Goal: Transaction & Acquisition: Purchase product/service

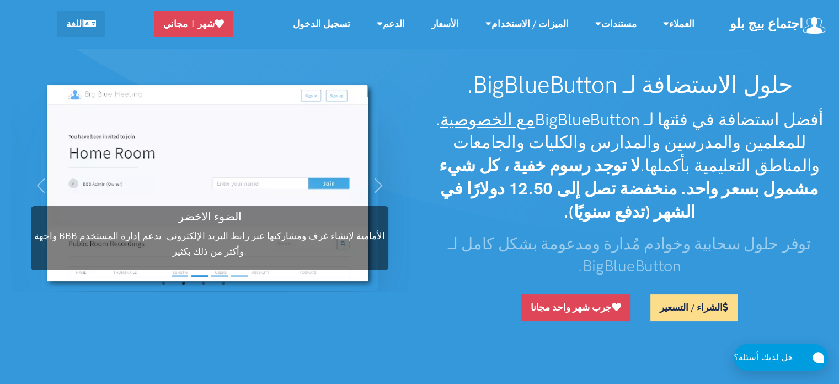
click at [681, 294] on link "الشراء / التسعير" at bounding box center [694, 307] width 87 height 26
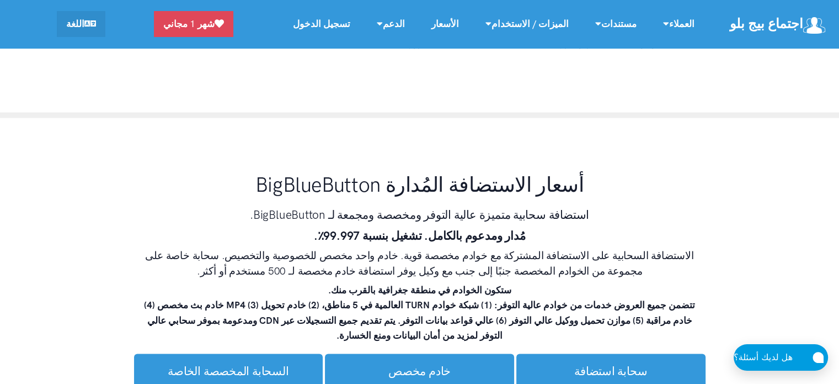
scroll to position [6312, 0]
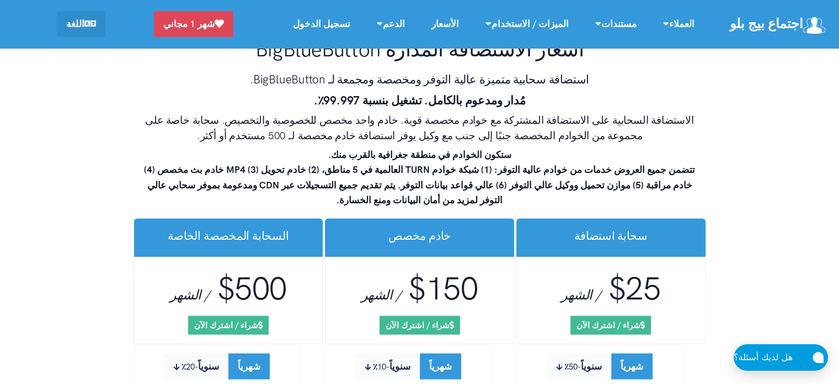
scroll to position [6445, 0]
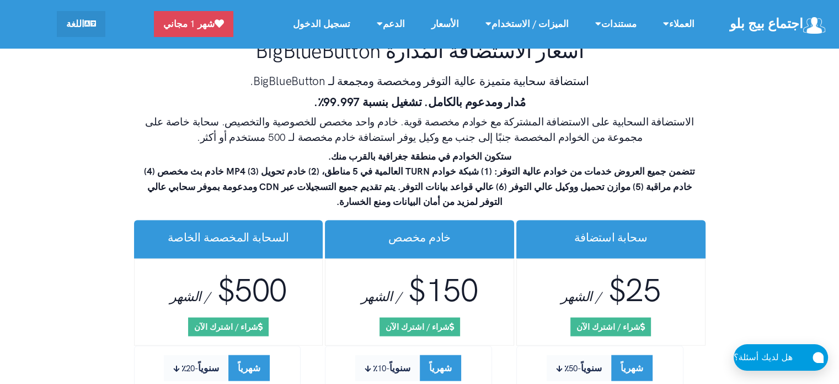
click at [198, 363] on small "-20٪" at bounding box center [190, 368] width 17 height 10
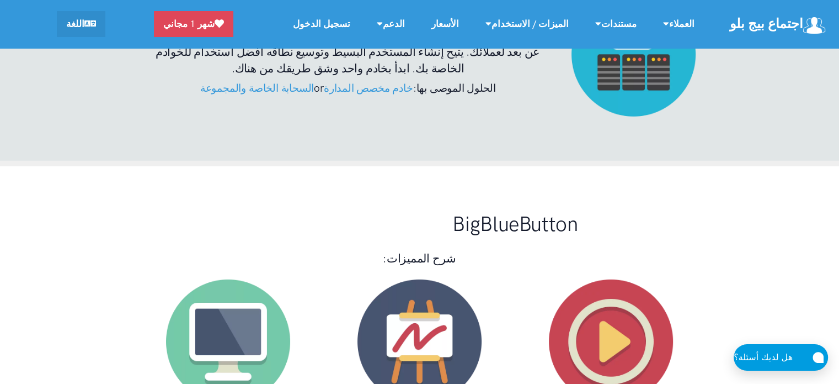
scroll to position [3229, 0]
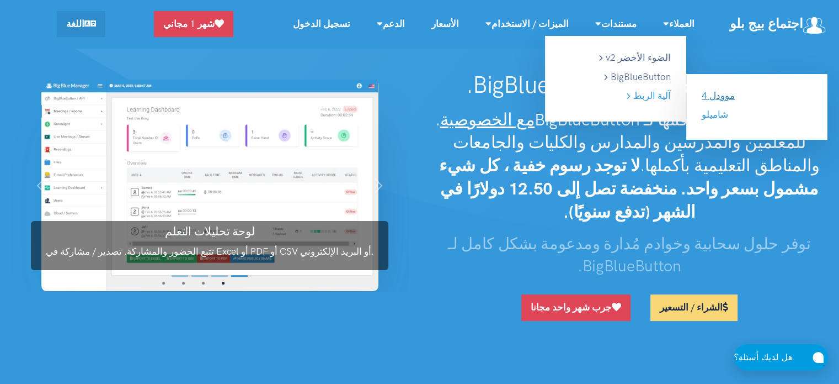
click at [735, 93] on link "موودل 4" at bounding box center [718, 95] width 33 height 11
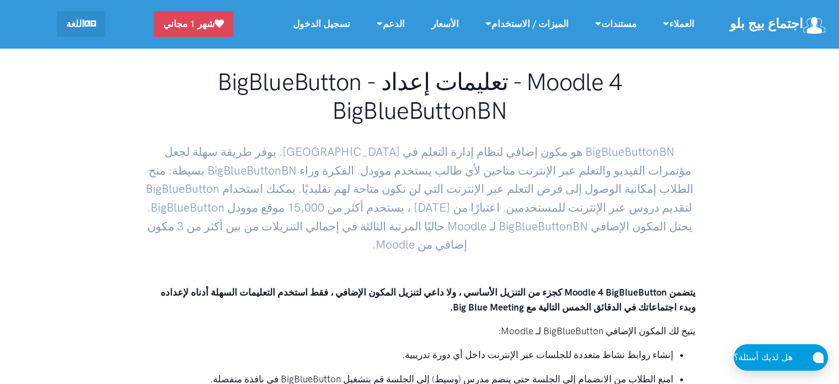
scroll to position [22, 0]
